Goal: Task Accomplishment & Management: Complete application form

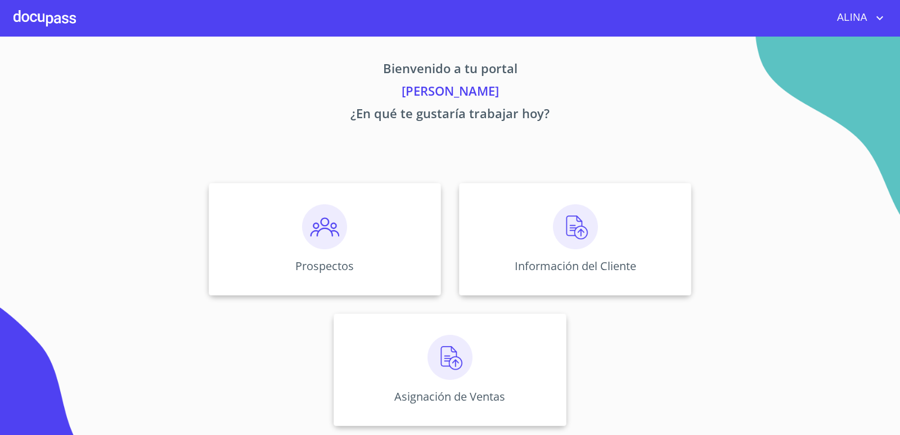
click at [52, 11] on div at bounding box center [44, 18] width 62 height 36
click at [485, 226] on div "Información del Cliente" at bounding box center [575, 239] width 232 height 112
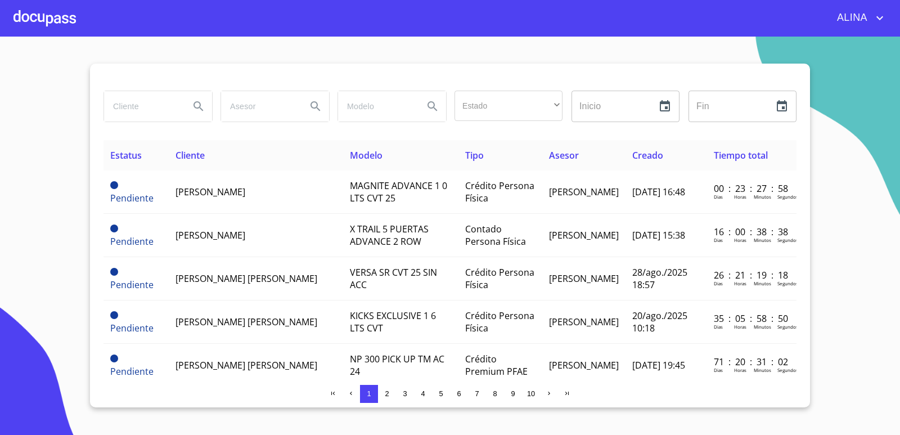
click at [151, 119] on input "search" at bounding box center [142, 106] width 76 height 30
type input "[PERSON_NAME]"
click at [200, 103] on icon "Search" at bounding box center [198, 106] width 10 height 10
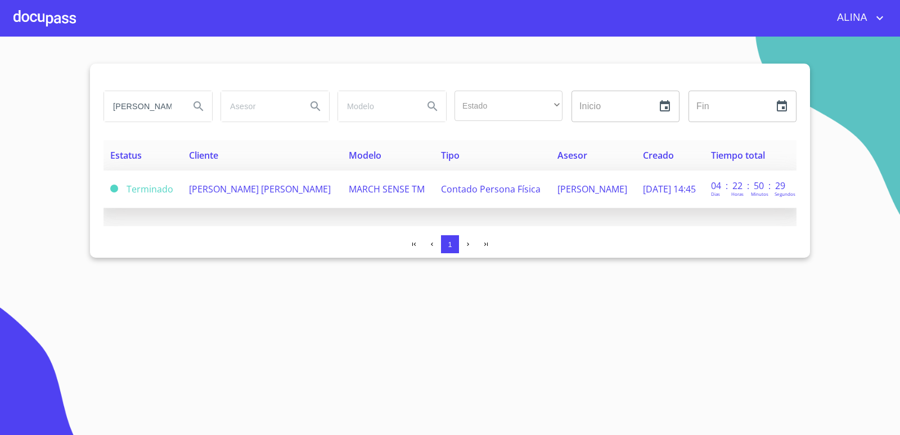
click at [242, 190] on span "[PERSON_NAME] [PERSON_NAME]" at bounding box center [260, 189] width 142 height 12
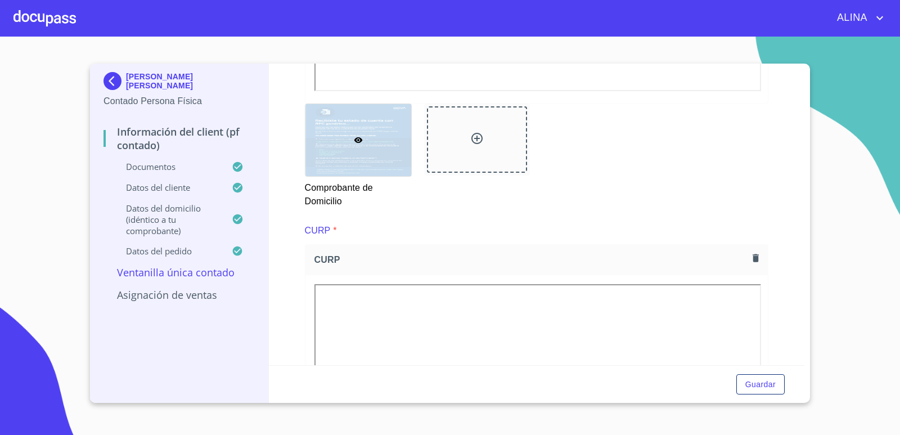
scroll to position [956, 0]
click at [475, 140] on icon at bounding box center [476, 139] width 13 height 13
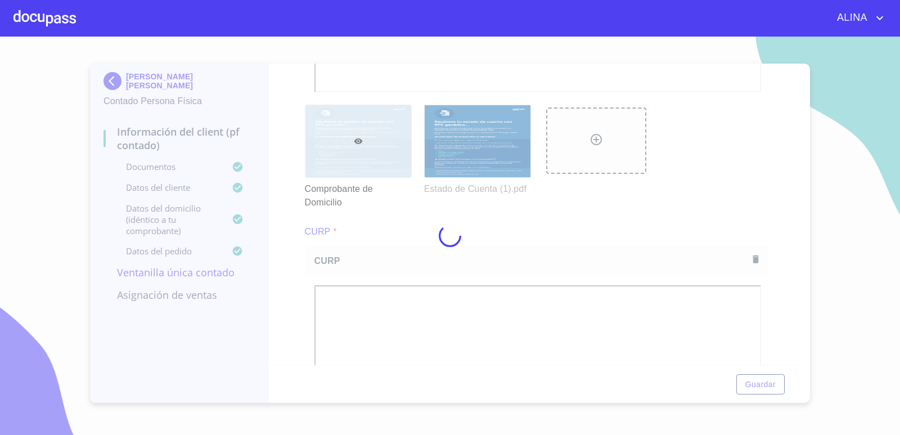
drag, startPoint x: 581, startPoint y: 237, endPoint x: 110, endPoint y: 41, distance: 510.0
click at [545, 238] on div at bounding box center [450, 236] width 900 height 398
